Goal: Information Seeking & Learning: Learn about a topic

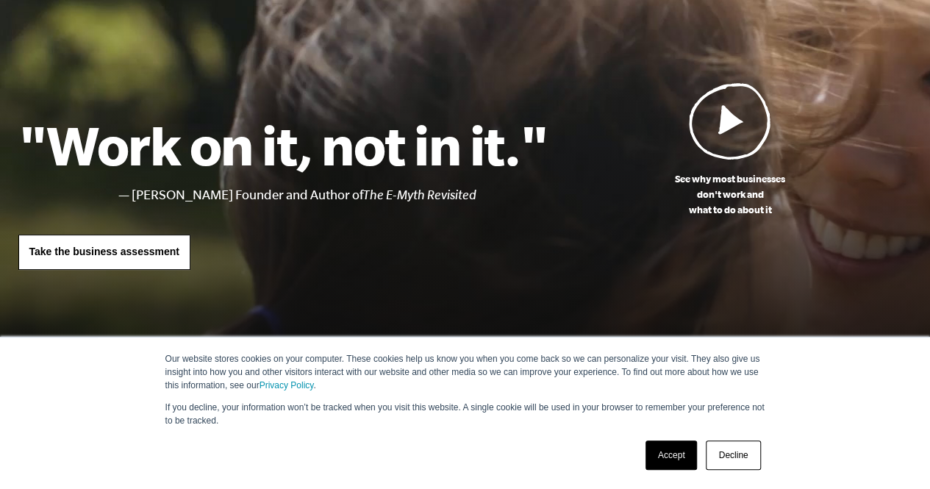
click at [726, 456] on link "Decline" at bounding box center [733, 454] width 54 height 29
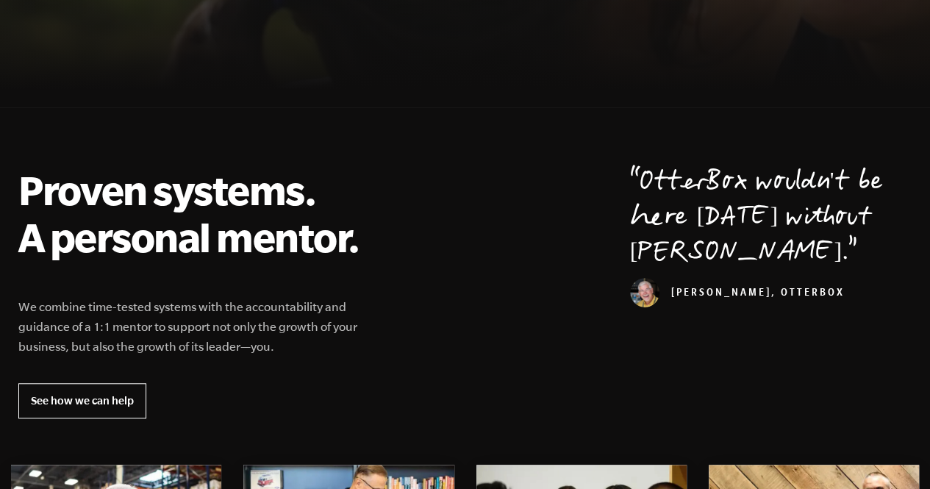
scroll to position [515, 0]
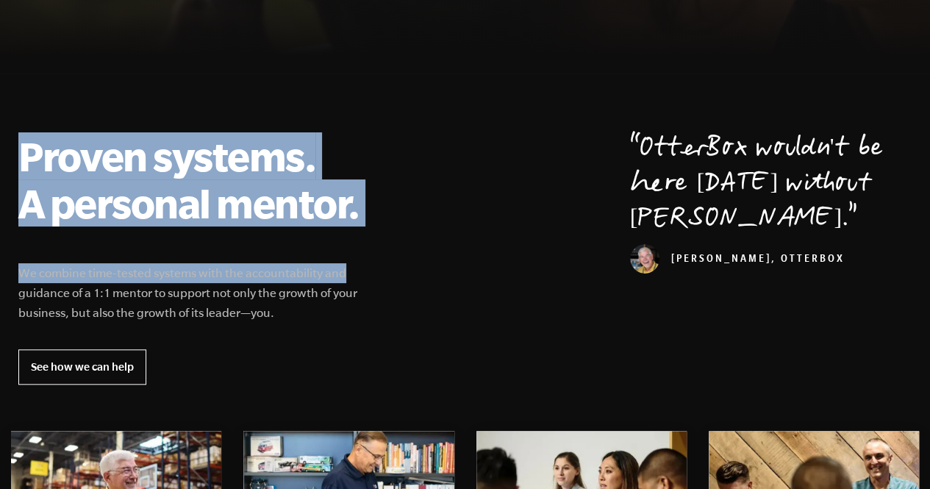
drag, startPoint x: 24, startPoint y: 152, endPoint x: 401, endPoint y: 237, distance: 386.6
click at [401, 237] on div "Proven systems. A personal mentor. We combine time-tested systems with the acco…" at bounding box center [465, 258] width 929 height 252
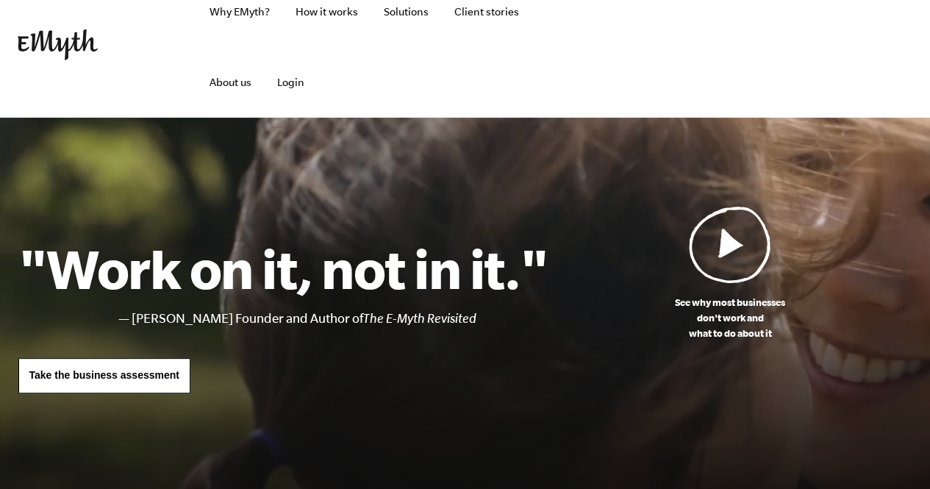
scroll to position [0, 0]
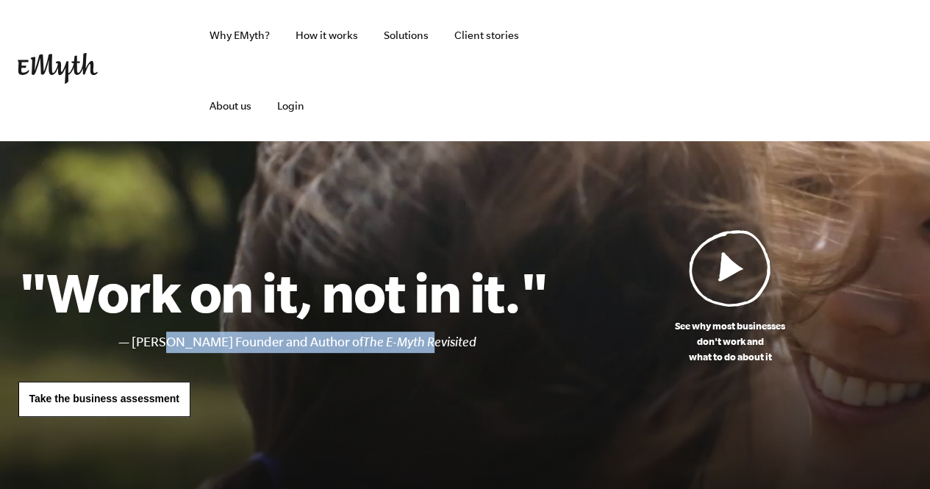
drag, startPoint x: 186, startPoint y: 334, endPoint x: 477, endPoint y: 342, distance: 291.2
click at [477, 342] on li "[PERSON_NAME] Founder and Author of The E-Myth Revisited" at bounding box center [340, 342] width 417 height 21
click at [476, 342] on icon "The E-Myth Revisited" at bounding box center [419, 341] width 113 height 15
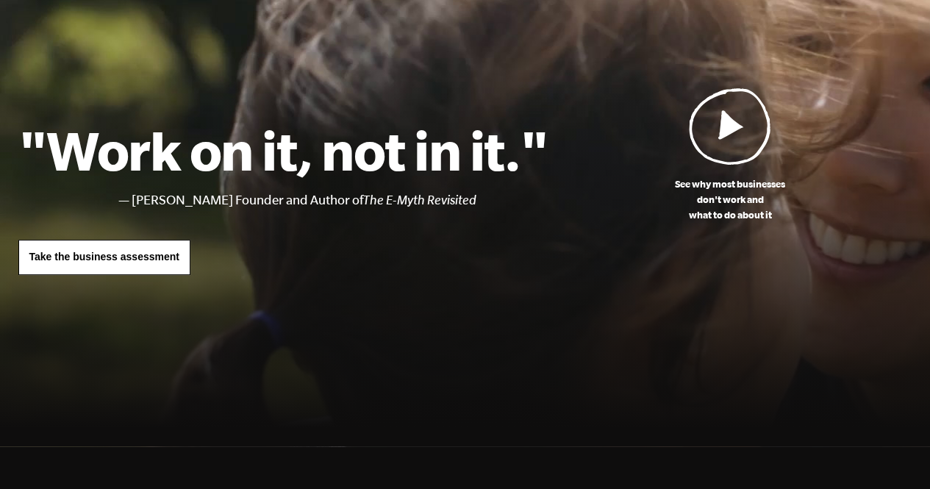
scroll to position [147, 0]
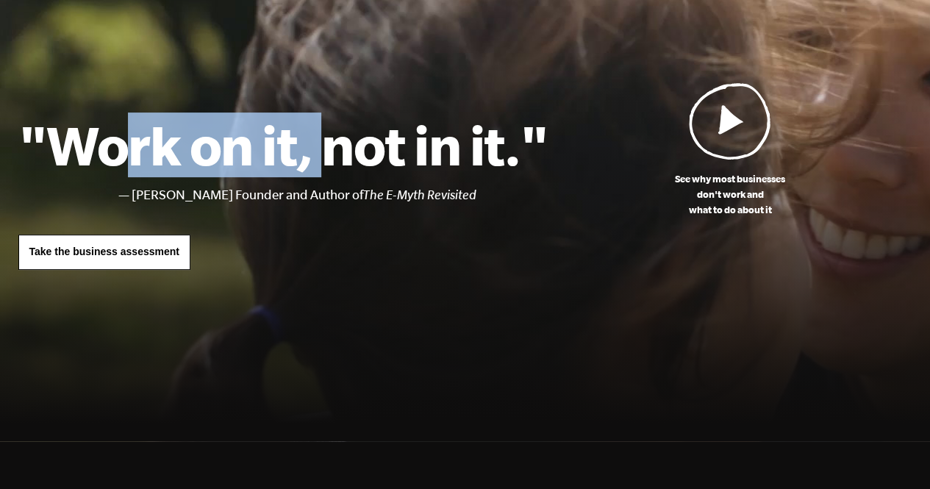
drag, startPoint x: 273, startPoint y: 119, endPoint x: 465, endPoint y: 127, distance: 192.0
click at [460, 126] on h1 ""Work on it, not in it."" at bounding box center [283, 144] width 530 height 65
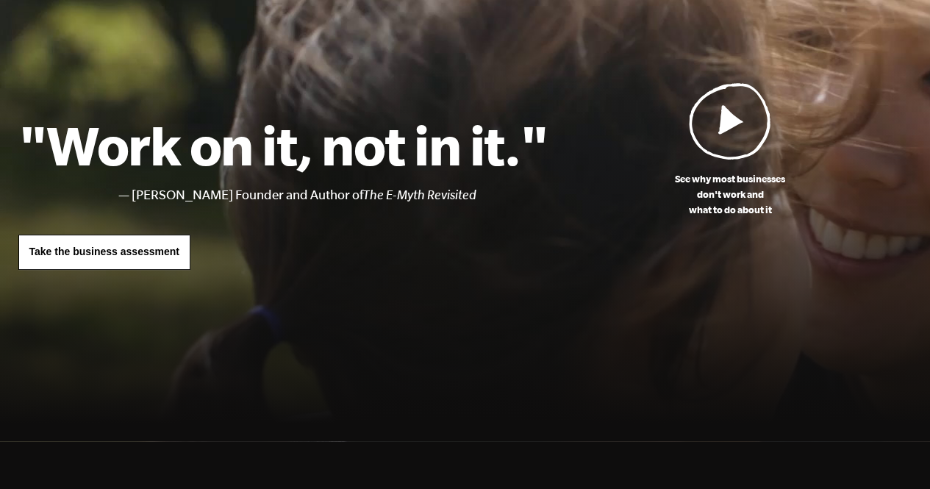
click at [465, 127] on h1 ""Work on it, not in it."" at bounding box center [283, 144] width 530 height 65
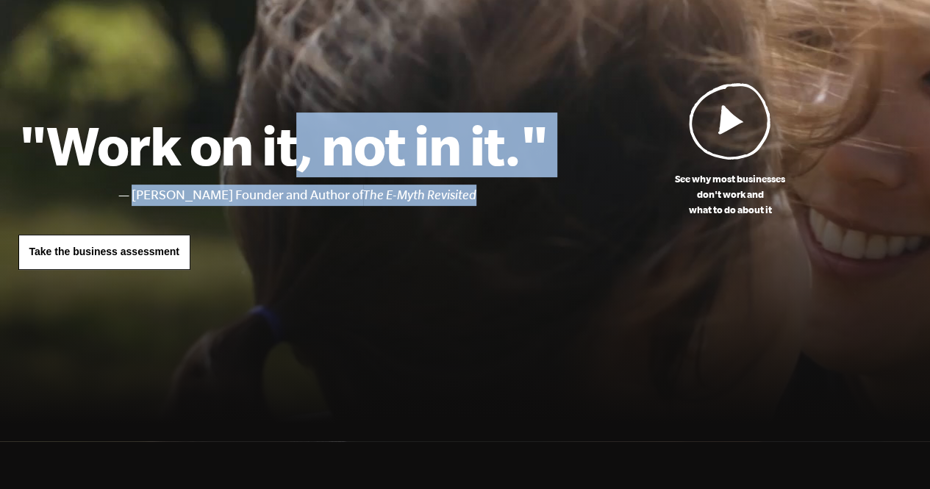
drag, startPoint x: 303, startPoint y: 157, endPoint x: 534, endPoint y: 184, distance: 233.1
click at [534, 184] on div ""Work on it, not in it." [PERSON_NAME] Founder and Author of The E-Myth Revisit…" at bounding box center [283, 190] width 530 height 157
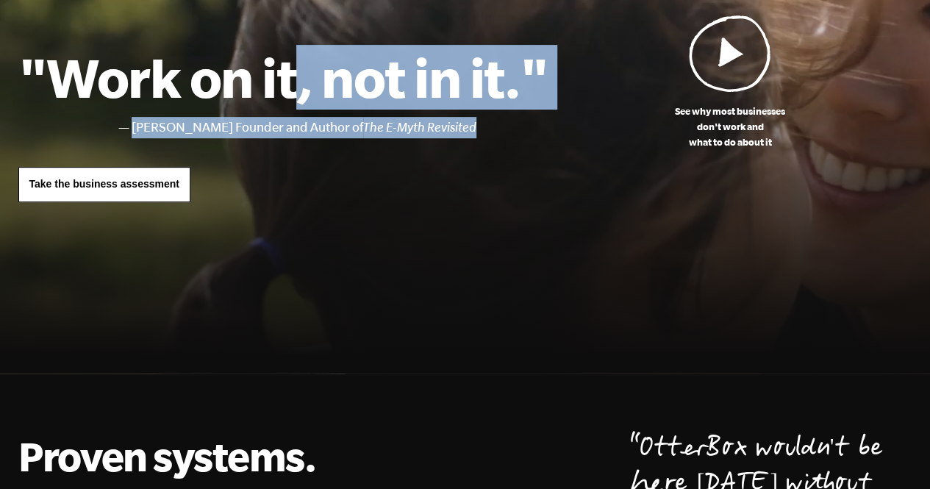
scroll to position [294, 0]
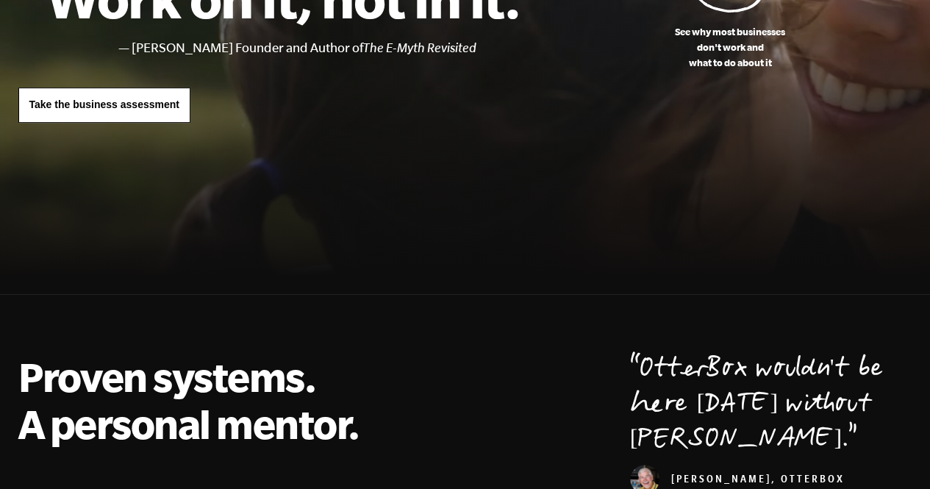
click at [449, 185] on div at bounding box center [465, 72] width 930 height 451
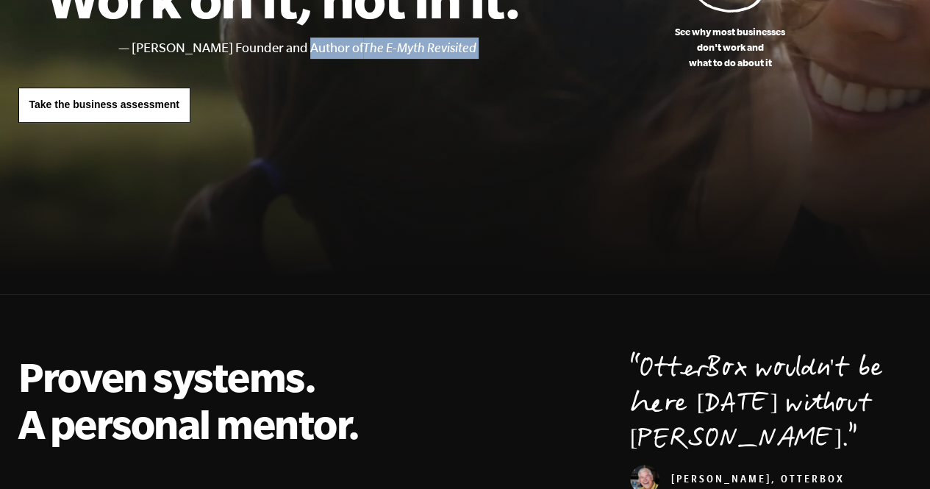
drag, startPoint x: 304, startPoint y: 46, endPoint x: 527, endPoint y: 64, distance: 223.4
click at [527, 64] on div ""Work on it, not in it." [PERSON_NAME] Founder and Author of The E-Myth Revisit…" at bounding box center [283, 43] width 530 height 157
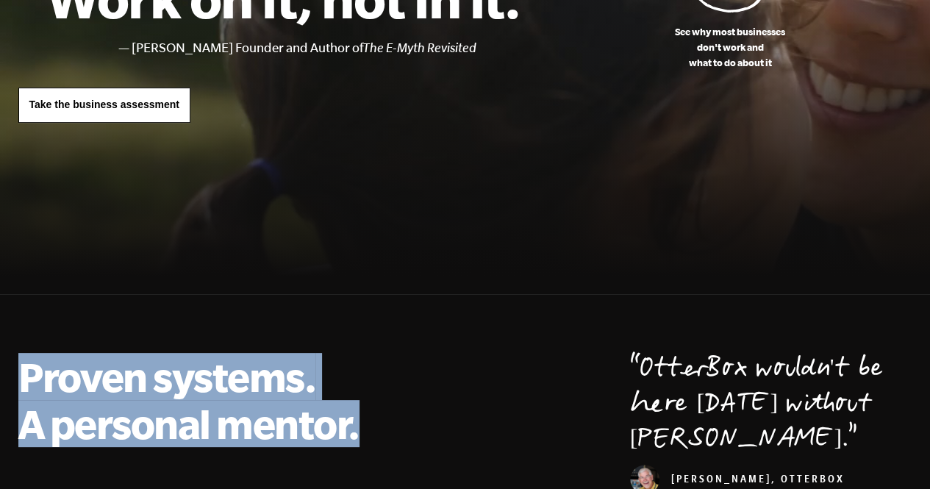
drag, startPoint x: 11, startPoint y: 373, endPoint x: 385, endPoint y: 416, distance: 376.7
click at [385, 416] on div "Proven systems. A personal mentor. We combine time-tested systems with the acco…" at bounding box center [465, 479] width 929 height 252
